Goal: Transaction & Acquisition: Purchase product/service

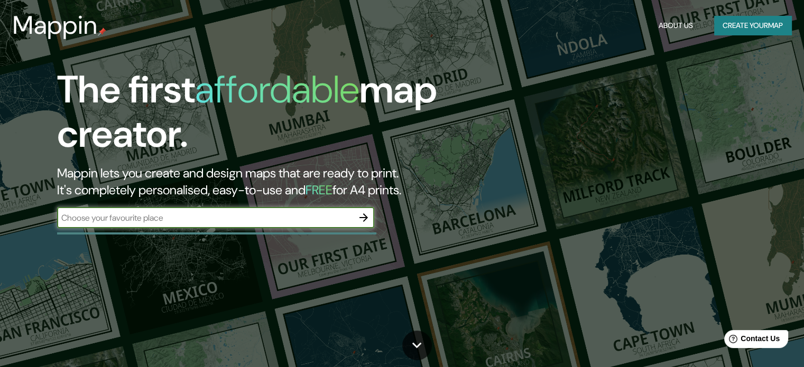
click at [370, 219] on icon "button" at bounding box center [363, 217] width 13 height 13
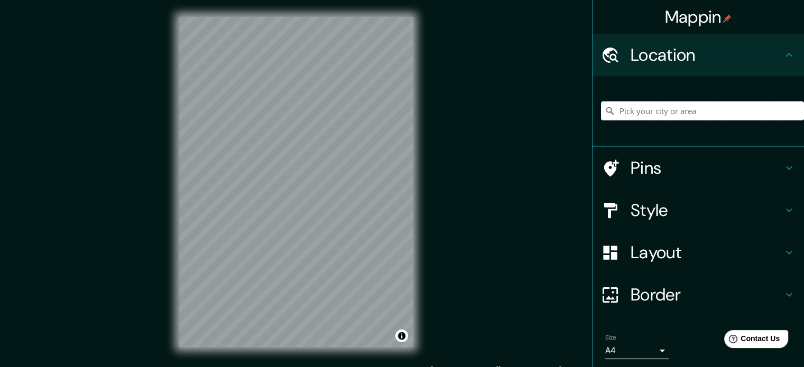
click at [717, 114] on input "Pick your city or area" at bounding box center [702, 111] width 203 height 19
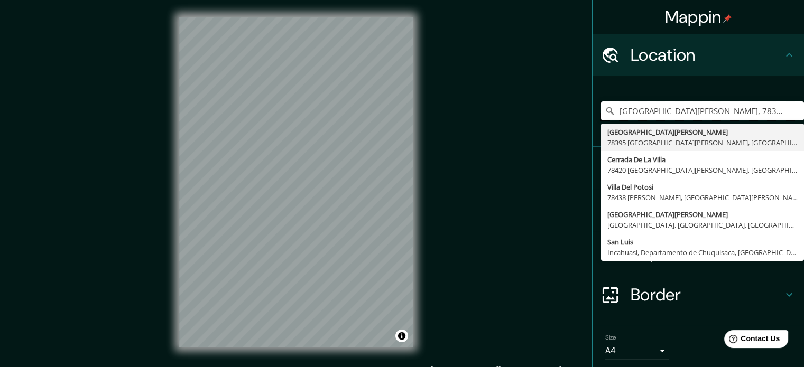
type input "Avenida Villa De Pozos, 78395 San Luis Potosí, San Luis Potosí, México"
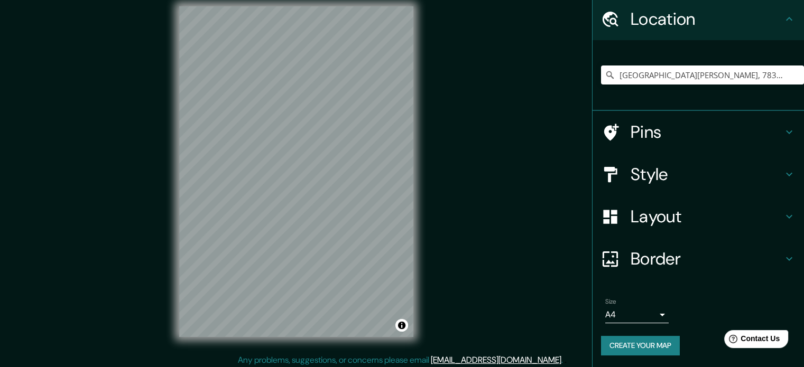
scroll to position [14, 0]
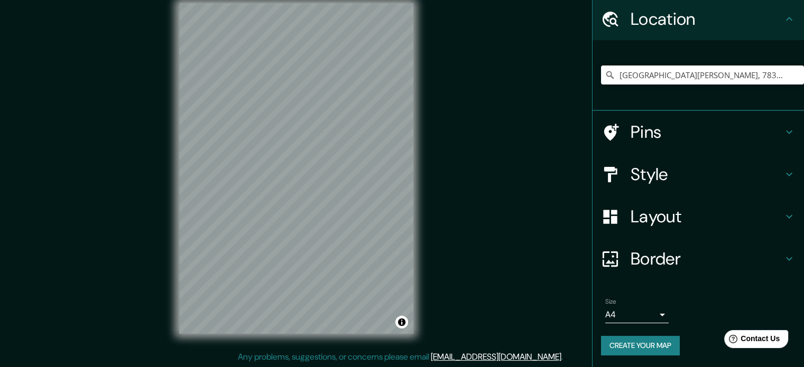
click at [669, 137] on h4 "Pins" at bounding box center [707, 132] width 152 height 21
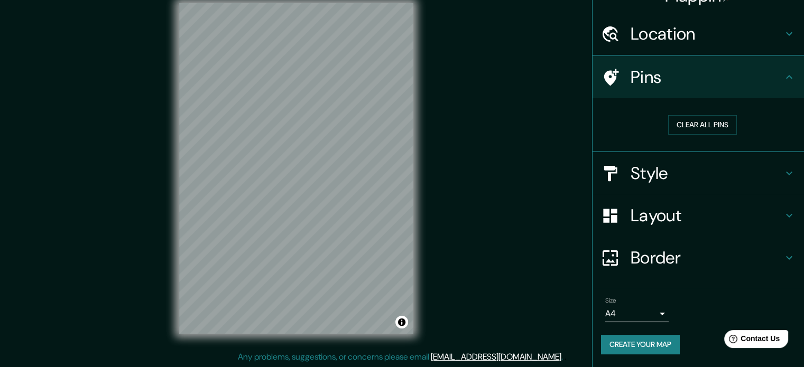
scroll to position [20, 0]
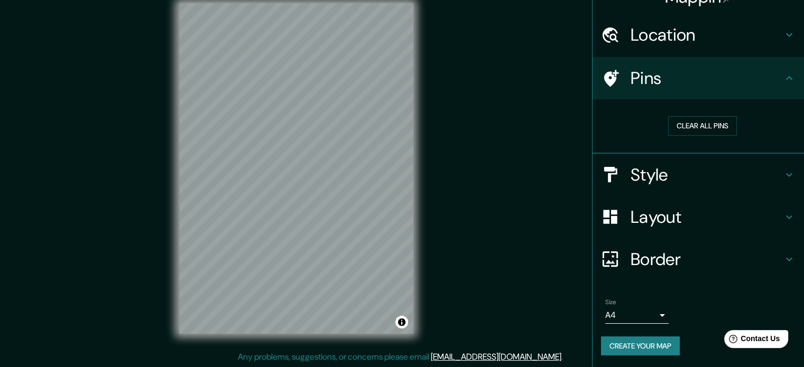
click at [674, 177] on h4 "Style" at bounding box center [707, 174] width 152 height 21
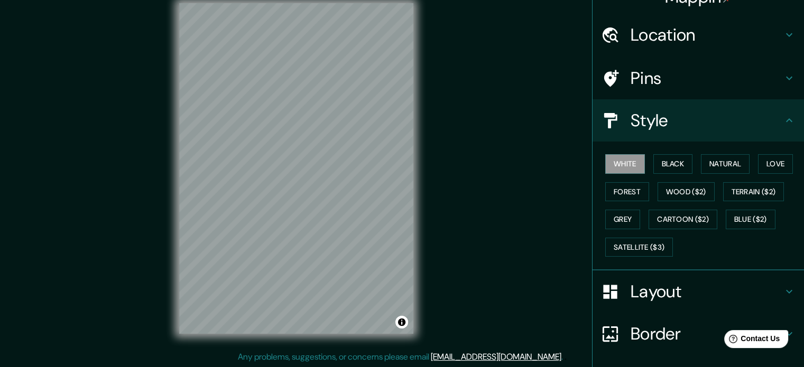
click at [666, 285] on h4 "Layout" at bounding box center [707, 291] width 152 height 21
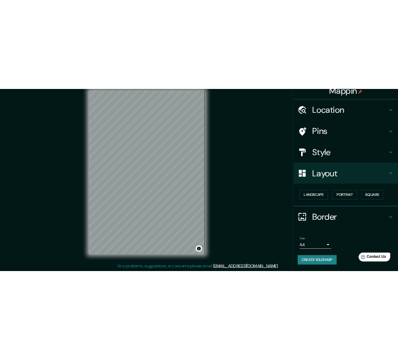
scroll to position [12, 0]
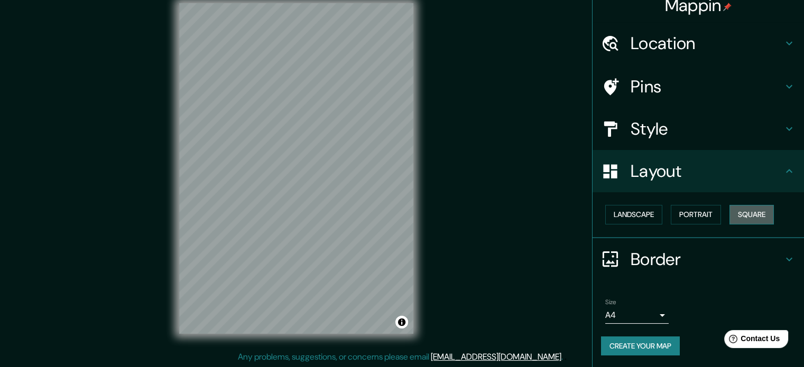
click at [740, 213] on button "Square" at bounding box center [752, 215] width 44 height 20
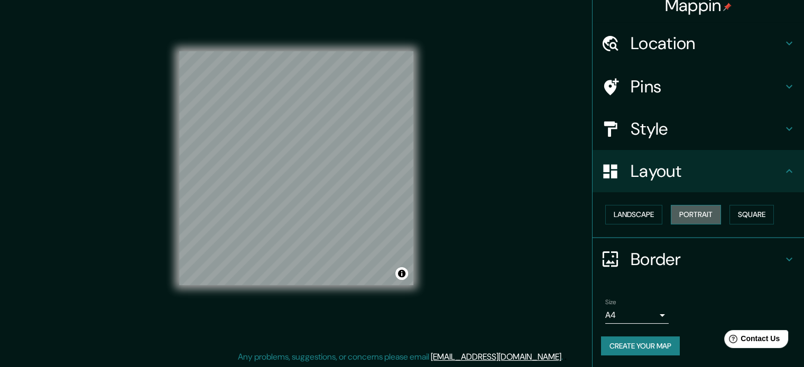
click at [690, 217] on button "Portrait" at bounding box center [696, 215] width 50 height 20
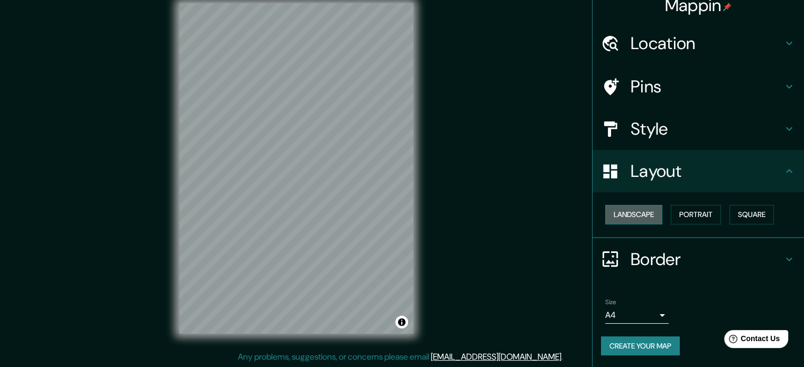
click at [637, 214] on button "Landscape" at bounding box center [633, 215] width 57 height 20
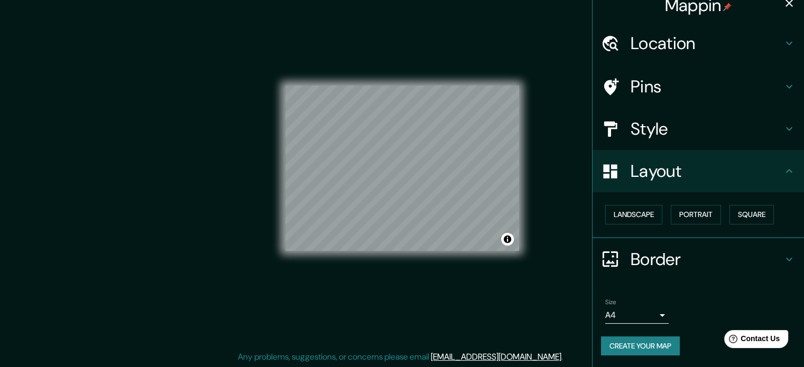
scroll to position [9, 0]
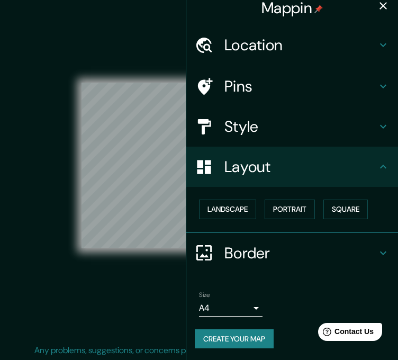
click at [379, 7] on icon "button" at bounding box center [382, 5] width 7 height 7
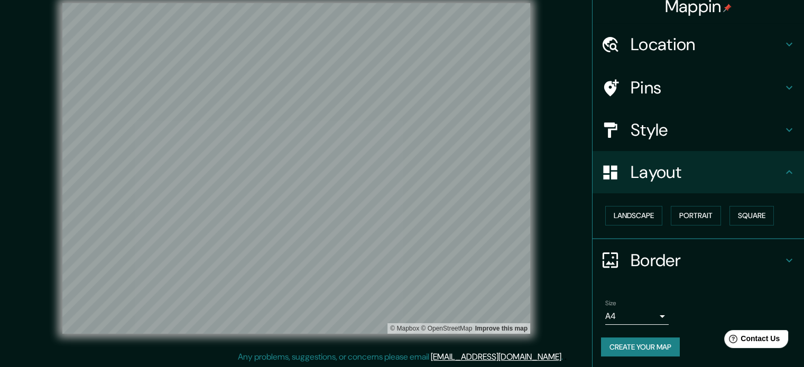
scroll to position [12, 0]
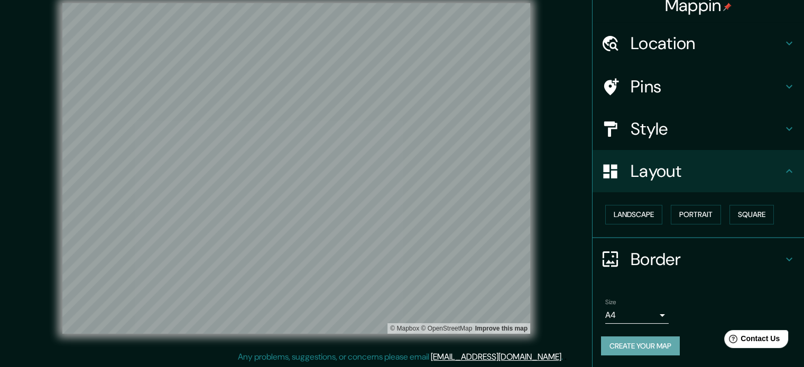
click at [649, 343] on button "Create your map" at bounding box center [640, 347] width 79 height 20
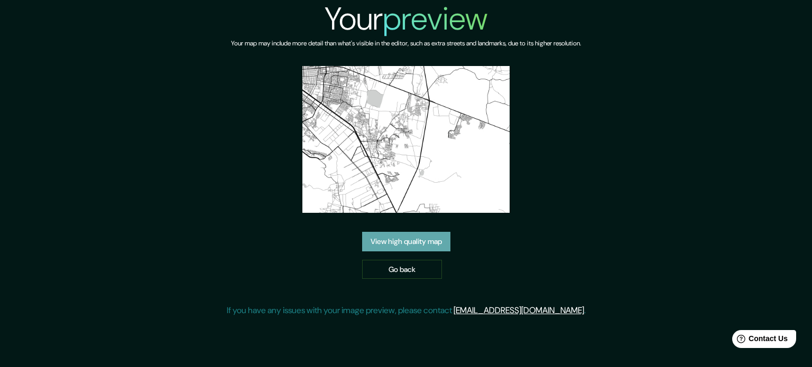
click at [425, 238] on link "View high quality map" at bounding box center [406, 242] width 88 height 20
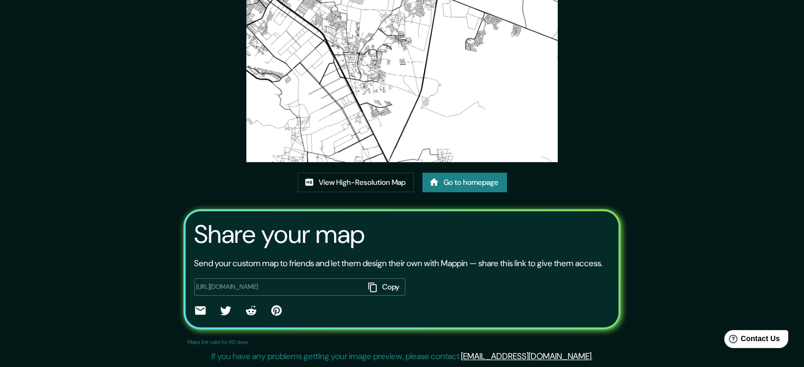
scroll to position [117, 0]
click at [389, 173] on link "View High-Resolution Map" at bounding box center [356, 183] width 116 height 20
click at [512, 181] on div "This map was created with Mappin View High-Resolution Map Go to homepage Share …" at bounding box center [402, 131] width 463 height 472
click at [491, 173] on link "Go to homepage" at bounding box center [464, 183] width 85 height 20
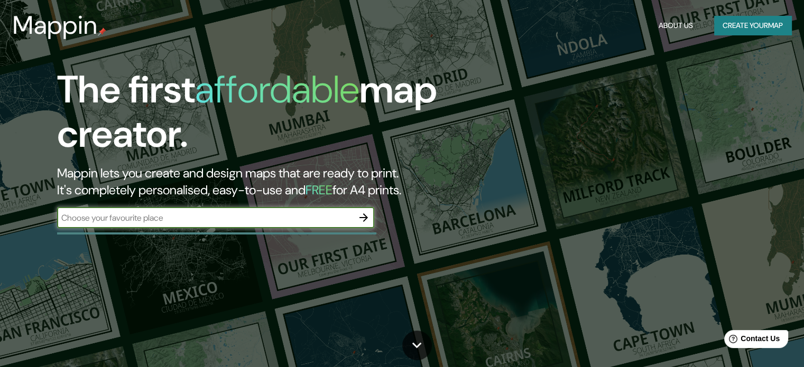
click at [362, 216] on icon "button" at bounding box center [363, 217] width 13 height 13
